Goal: Information Seeking & Learning: Learn about a topic

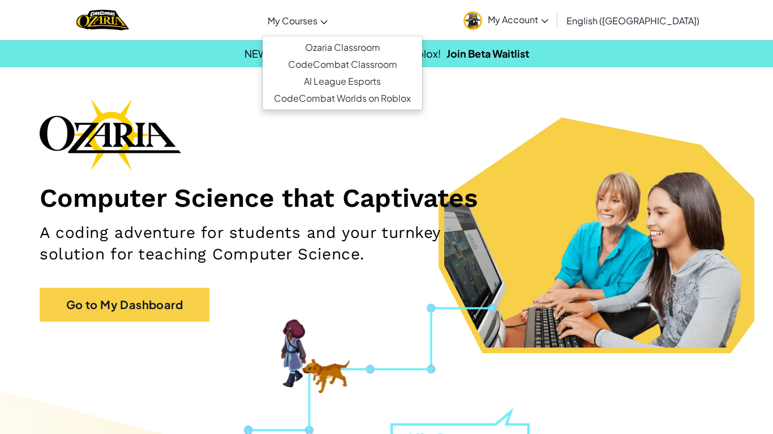
click at [317, 19] on span "My Courses" at bounding box center [293, 21] width 50 height 12
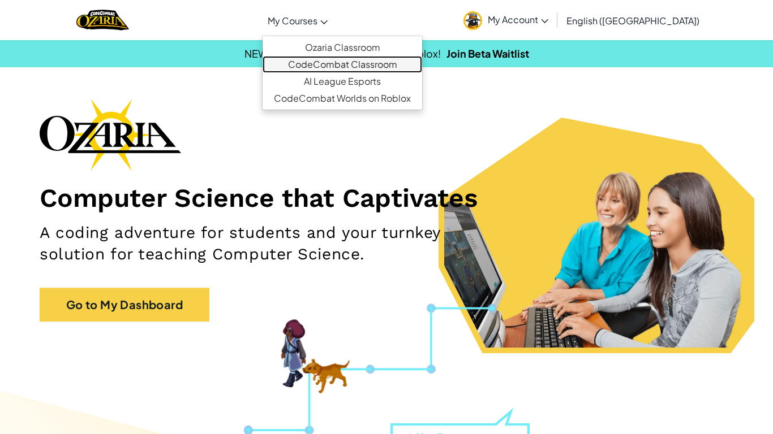
click at [350, 68] on link "CodeCombat Classroom" at bounding box center [342, 64] width 160 height 17
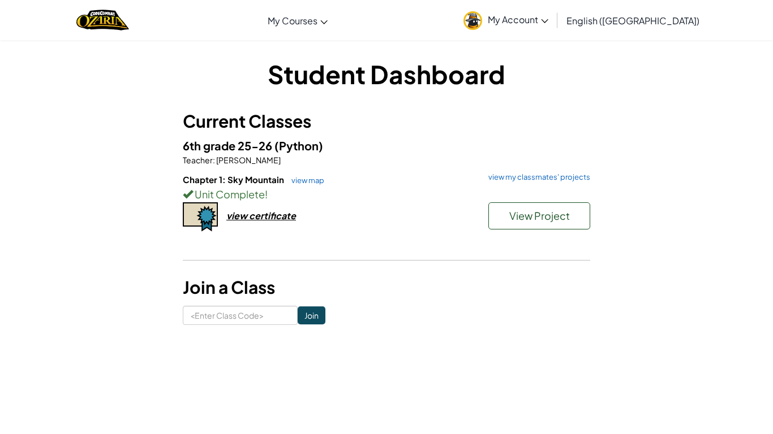
click at [36, 212] on div "Student Dashboard Current Classes 6th grade 25-26 (Python) Teacher : [PERSON_NA…" at bounding box center [386, 191] width 773 height 303
click at [558, 178] on link "view my classmates' projects" at bounding box center [535, 177] width 107 height 7
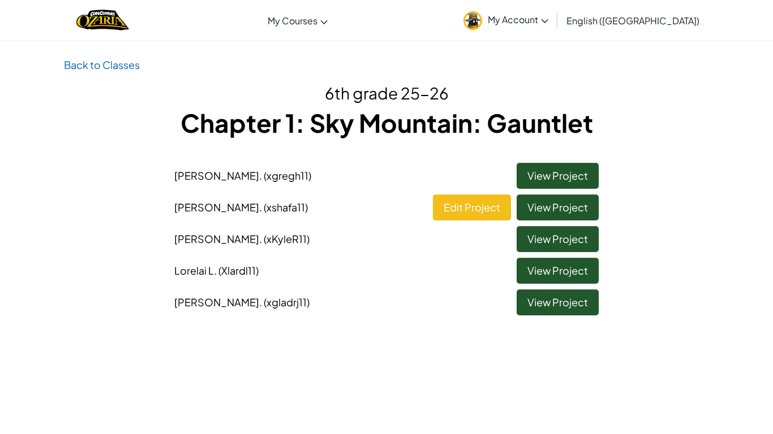
drag, startPoint x: 293, startPoint y: 119, endPoint x: 298, endPoint y: 123, distance: 6.4
click at [298, 123] on h1 "Chapter 1: Sky Mountain: Gauntlet" at bounding box center [386, 122] width 645 height 35
click at [378, 118] on h1 "Chapter 1: Sky Mountain: Gauntlet" at bounding box center [386, 122] width 645 height 35
click at [89, 120] on h1 "Chapter 1: Sky Mountain: Gauntlet" at bounding box center [386, 122] width 645 height 35
click at [97, 63] on link "Back to Classes" at bounding box center [102, 64] width 76 height 13
